Goal: Task Accomplishment & Management: Use online tool/utility

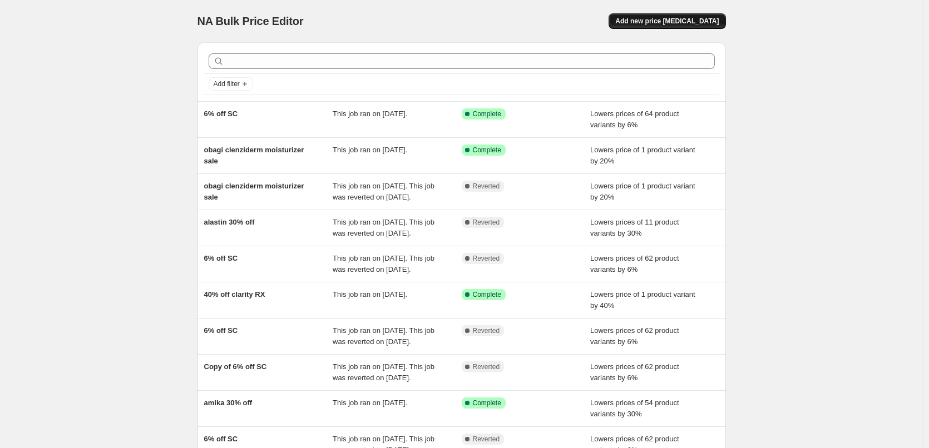
click at [692, 21] on span "Add new price [MEDICAL_DATA]" at bounding box center [666, 21] width 103 height 9
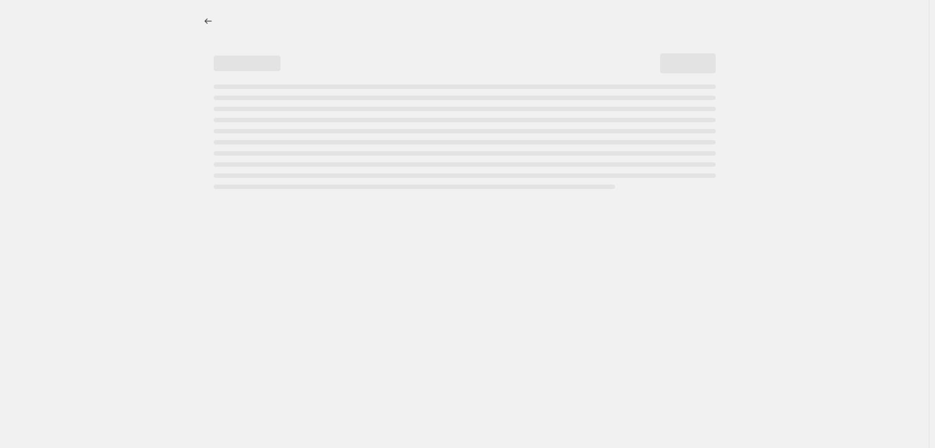
select select "percentage"
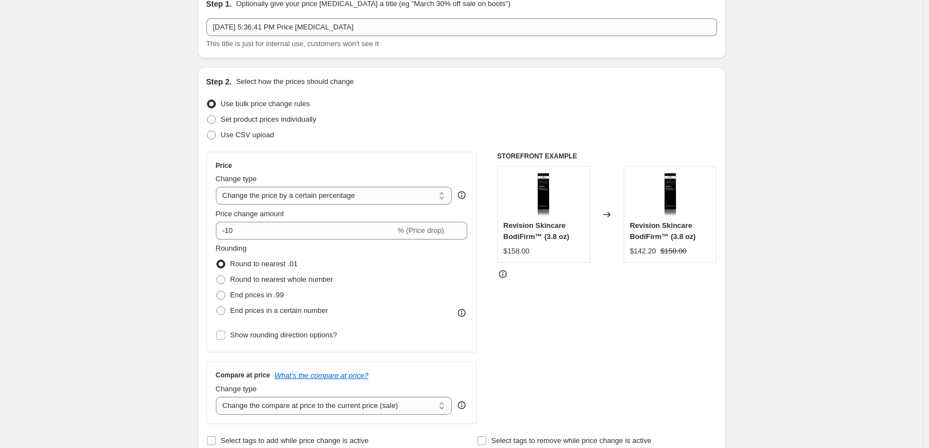
scroll to position [111, 0]
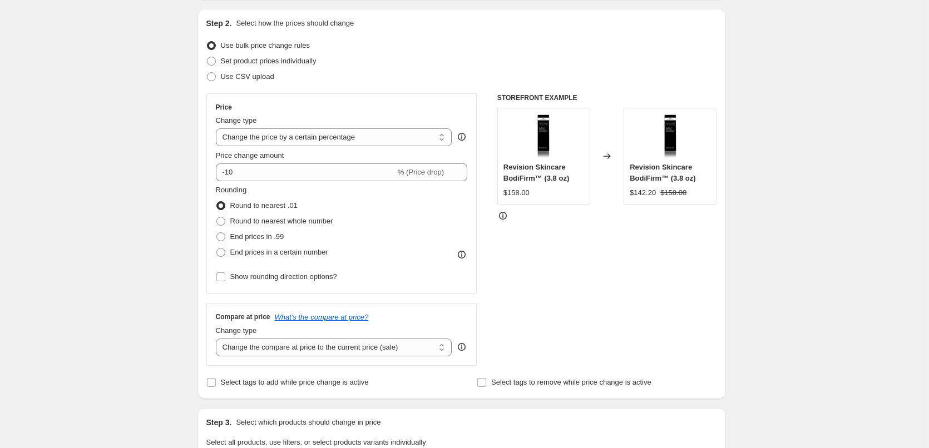
click at [283, 181] on div "Price Change type Change the price to a certain amount Change the price by a ce…" at bounding box center [342, 194] width 252 height 182
click at [280, 180] on input "-10" at bounding box center [306, 173] width 180 height 18
type input "-1"
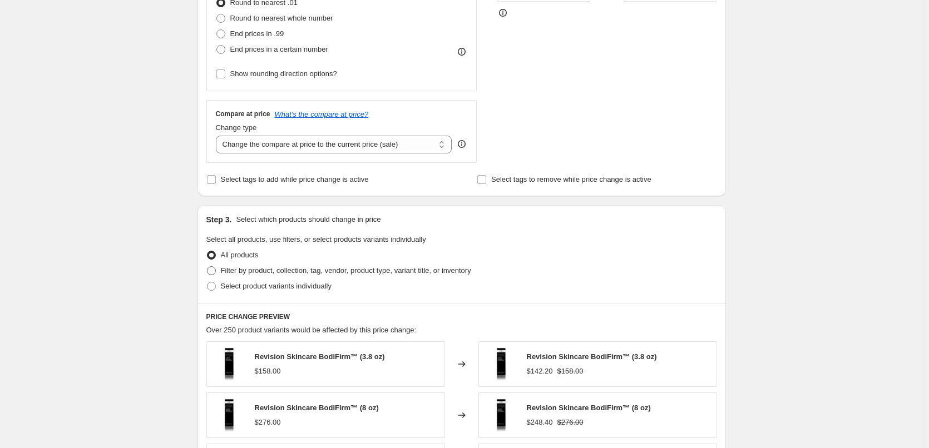
scroll to position [334, 0]
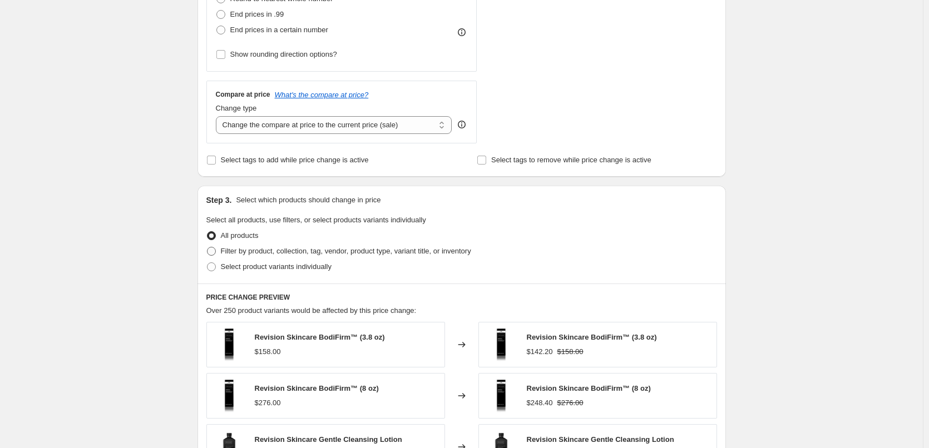
type input "-40"
click at [261, 253] on span "Filter by product, collection, tag, vendor, product type, variant title, or inv…" at bounding box center [346, 251] width 250 height 8
click at [208, 248] on input "Filter by product, collection, tag, vendor, product type, variant title, or inv…" at bounding box center [207, 247] width 1 height 1
radio input "true"
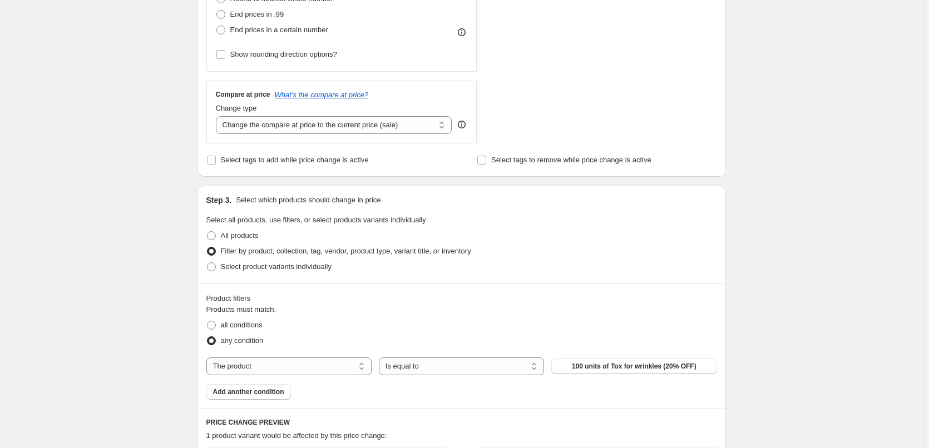
scroll to position [501, 0]
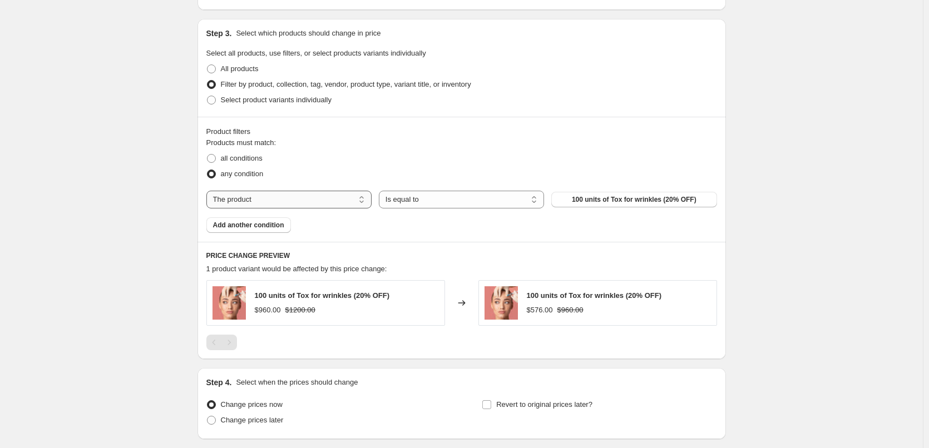
click at [309, 198] on select "The product The product's collection The product's tag The product's vendor The…" at bounding box center [288, 200] width 165 height 18
select select "vendor"
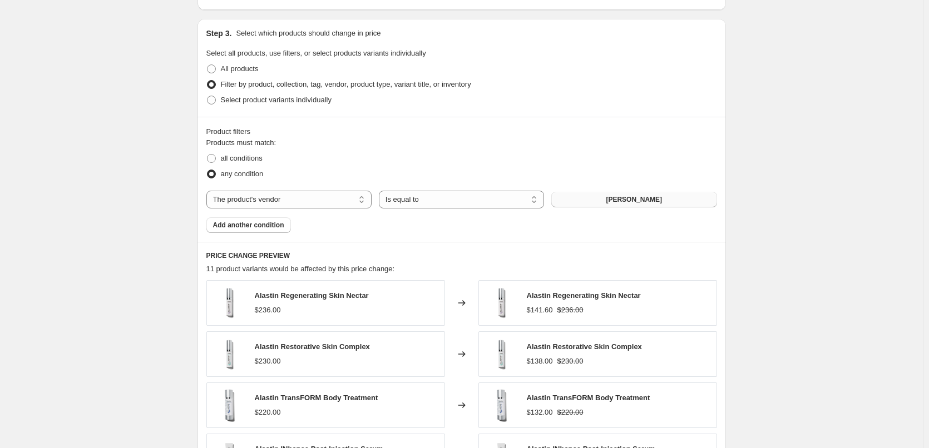
click at [625, 196] on span "[PERSON_NAME]" at bounding box center [634, 199] width 56 height 9
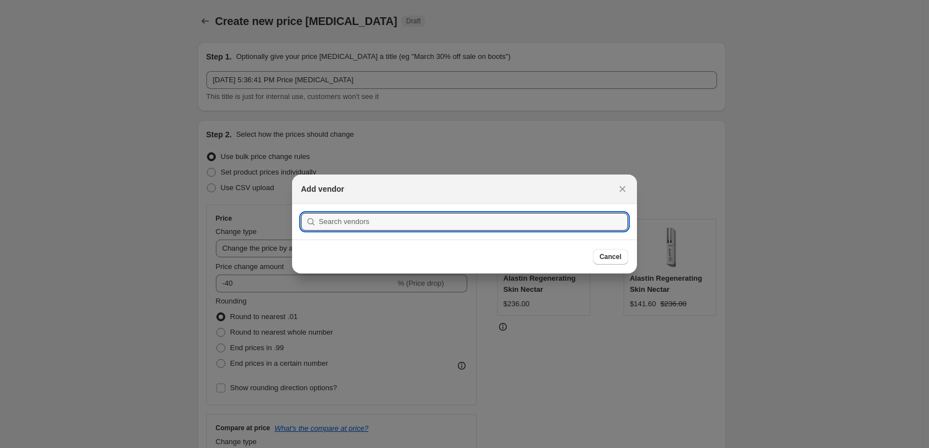
scroll to position [0, 0]
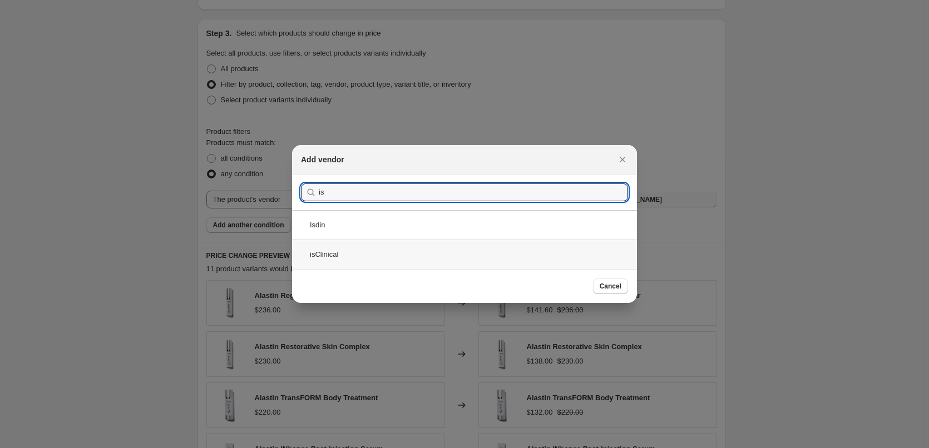
type input "is"
click at [402, 259] on div "isClinical" at bounding box center [464, 254] width 345 height 29
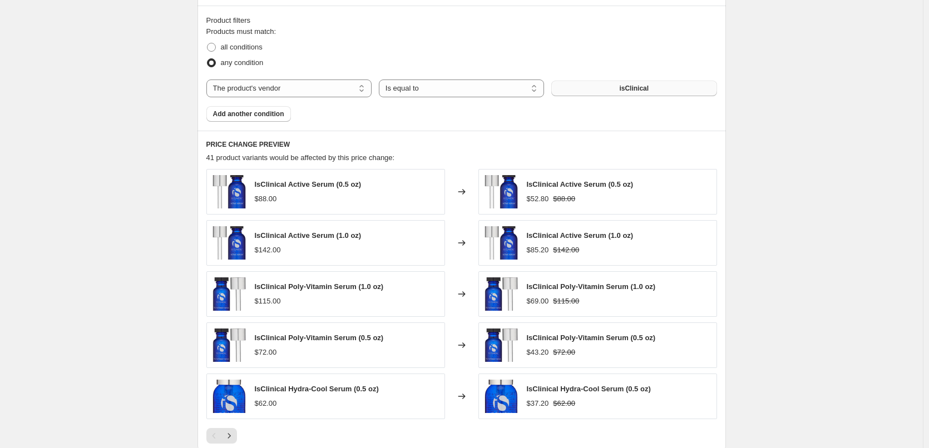
scroll to position [779, 0]
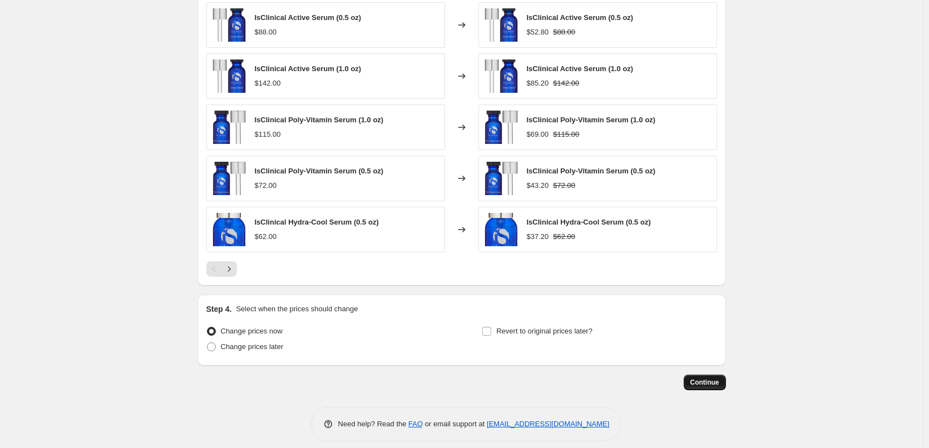
click at [710, 385] on span "Continue" at bounding box center [704, 382] width 29 height 9
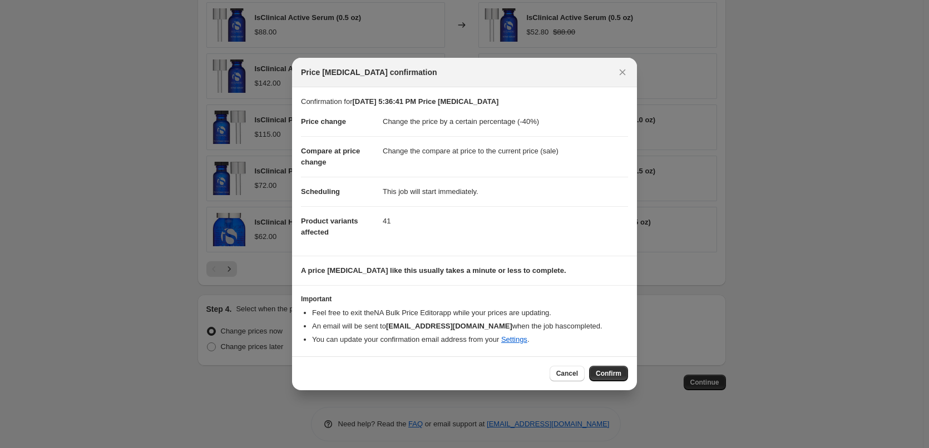
drag, startPoint x: 609, startPoint y: 372, endPoint x: 480, endPoint y: 359, distance: 129.2
click at [609, 372] on span "Confirm" at bounding box center [609, 373] width 26 height 9
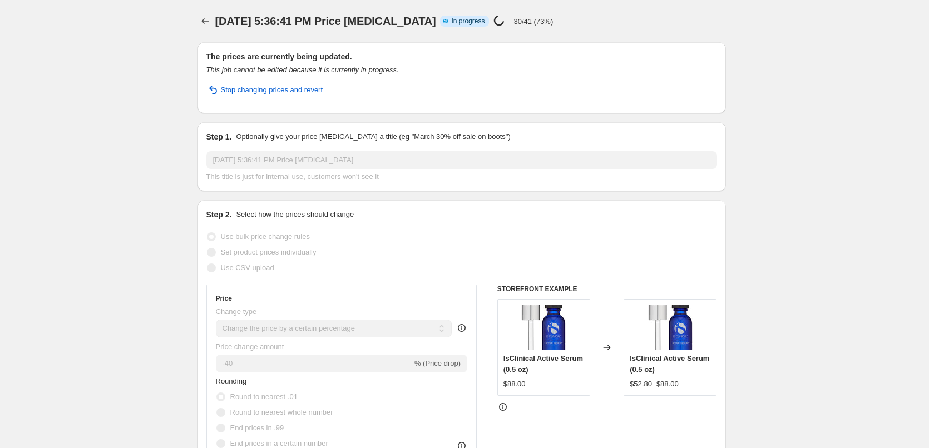
select select "percentage"
select select "vendor"
